Goal: Information Seeking & Learning: Learn about a topic

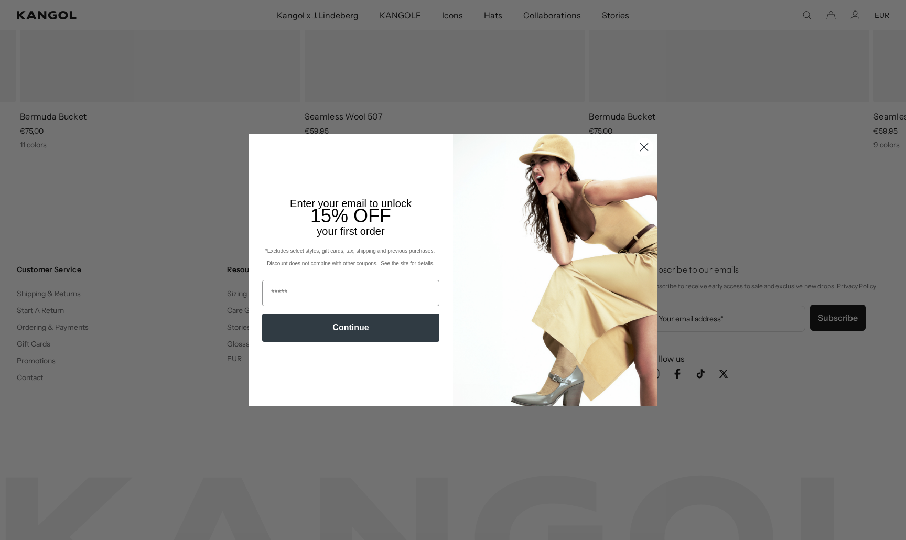
scroll to position [0, 216]
